Goal: Information Seeking & Learning: Learn about a topic

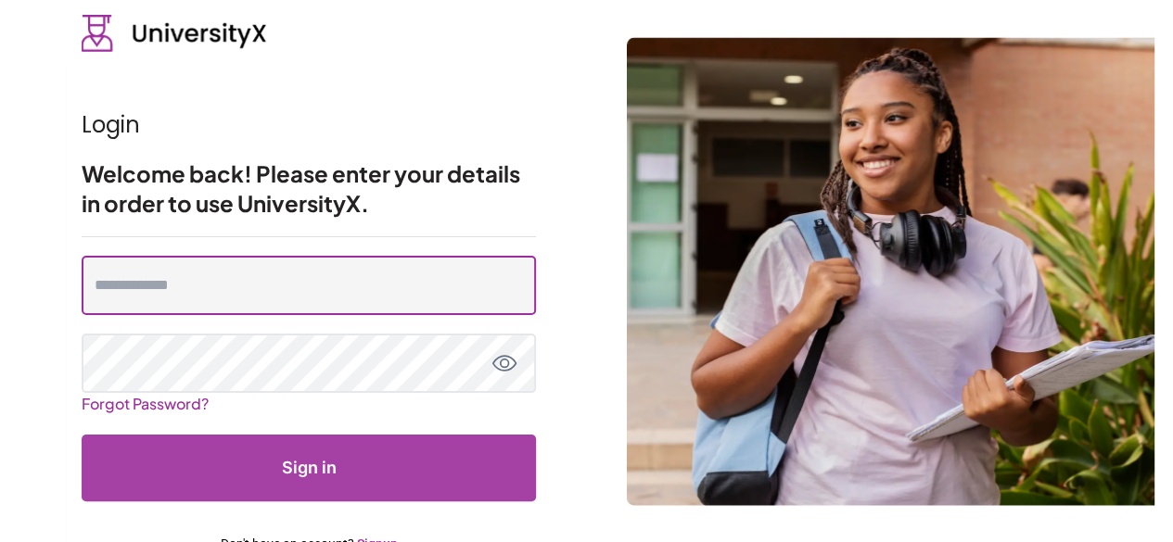
type input "**********"
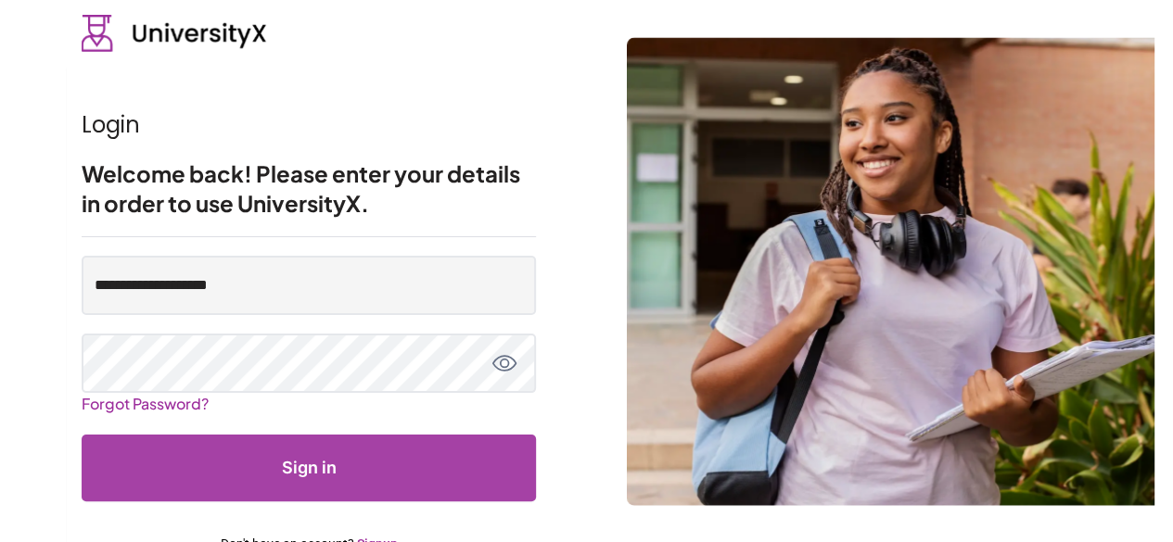
click at [321, 461] on button "Sign in" at bounding box center [309, 468] width 454 height 67
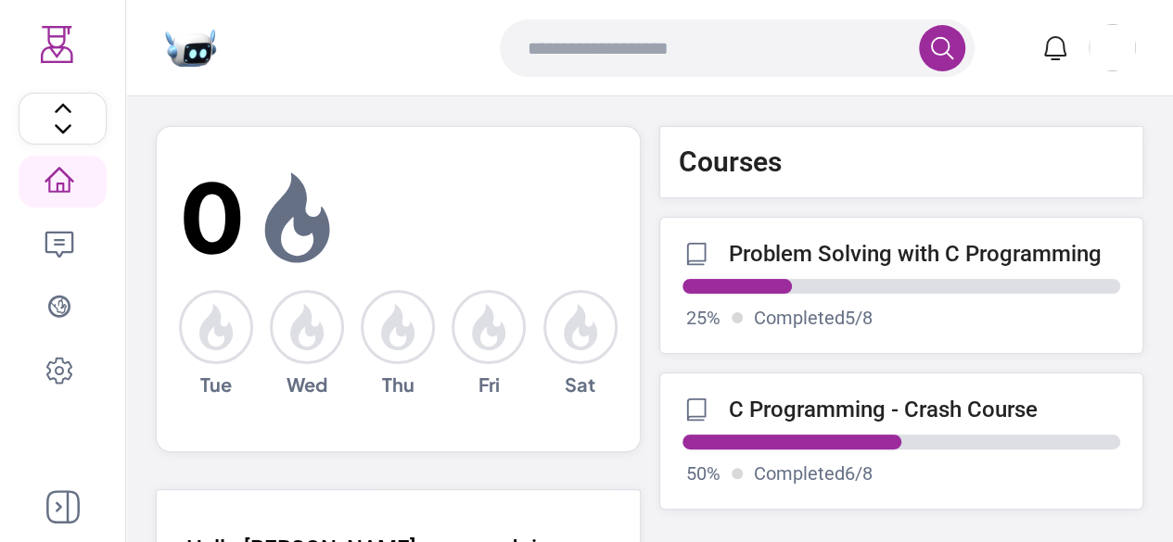
click at [837, 403] on p "C Programming - Crash Course" at bounding box center [883, 410] width 309 height 26
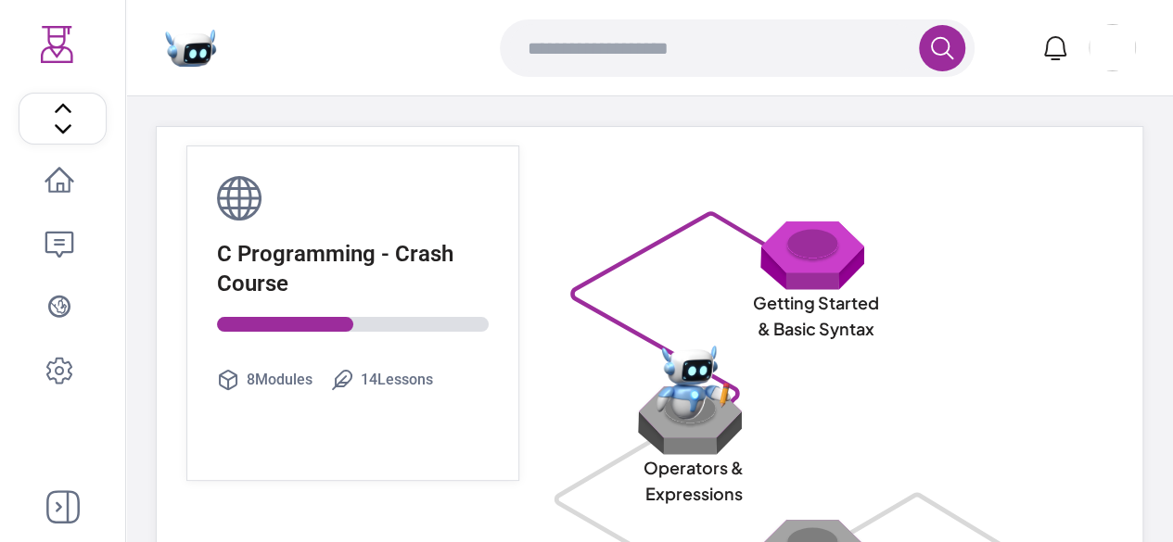
click at [682, 409] on img at bounding box center [693, 383] width 74 height 74
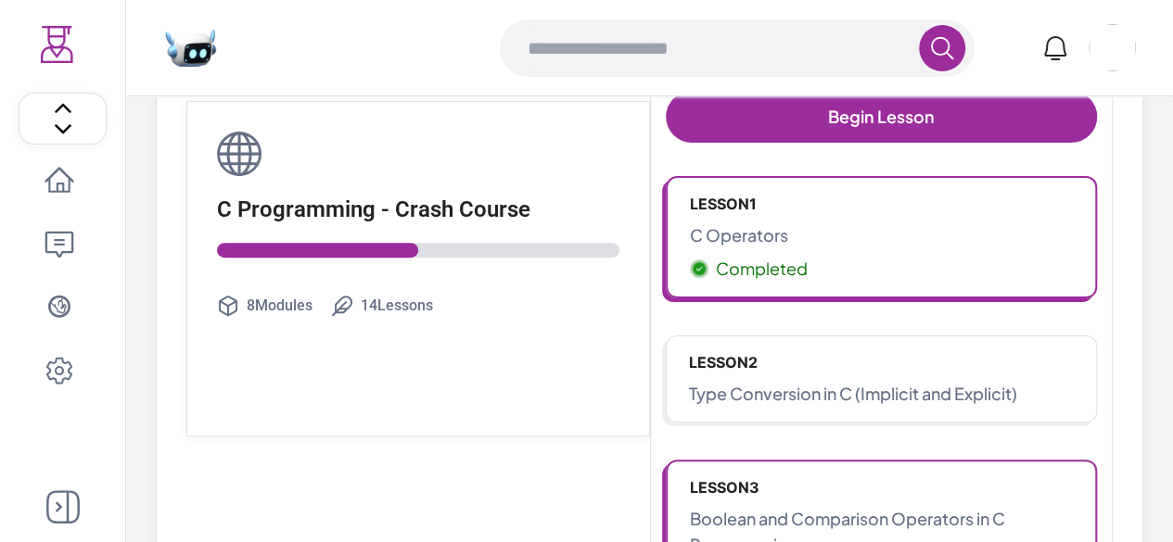
scroll to position [280, 0]
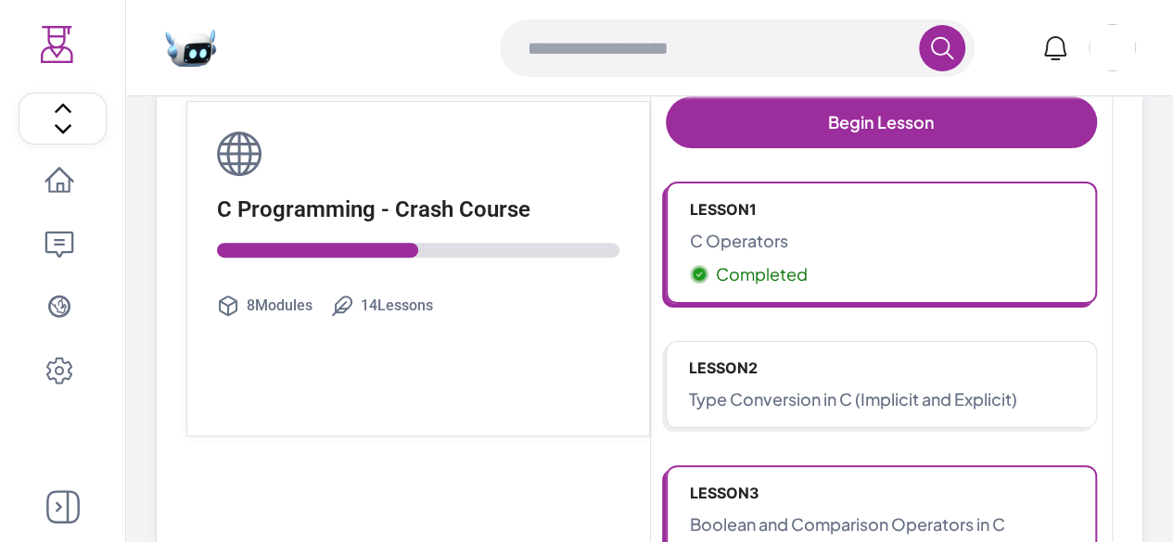
click at [722, 231] on p "C Operators" at bounding box center [882, 241] width 384 height 26
